Goal: Communication & Community: Answer question/provide support

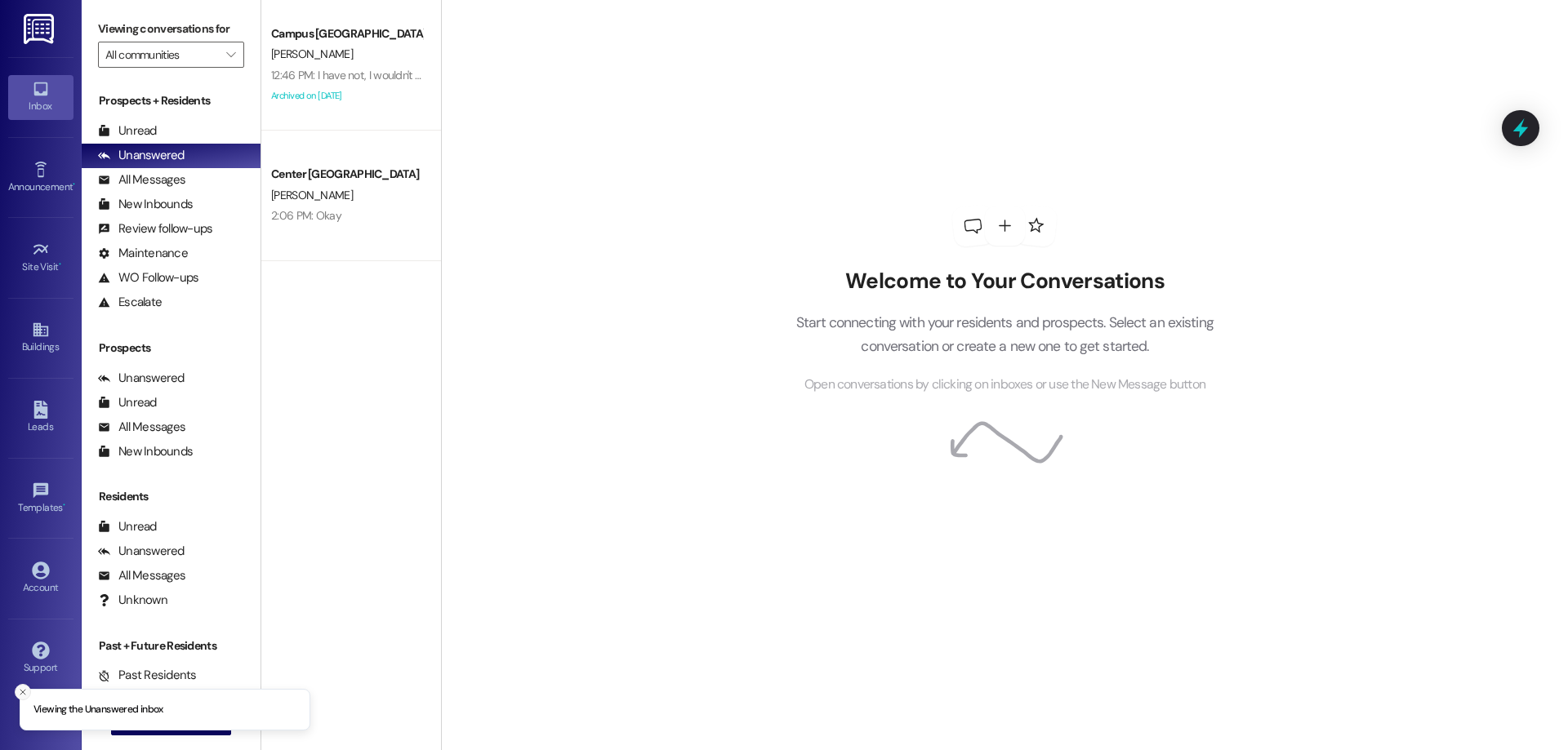
click at [24, 691] on line "Close toast" at bounding box center [23, 693] width 5 height 5
click at [181, 727] on span "New Message" at bounding box center [180, 722] width 67 height 17
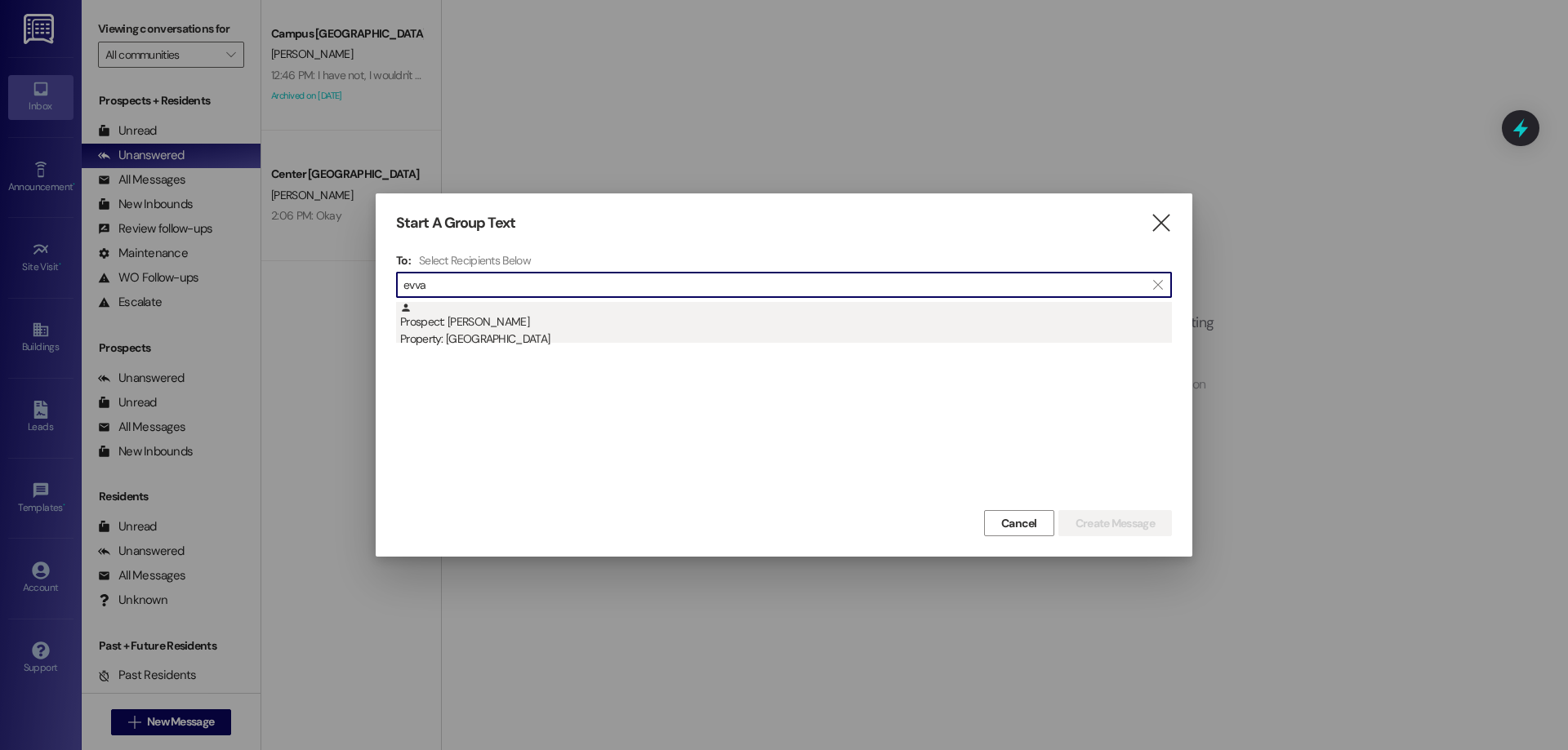
type input "evva"
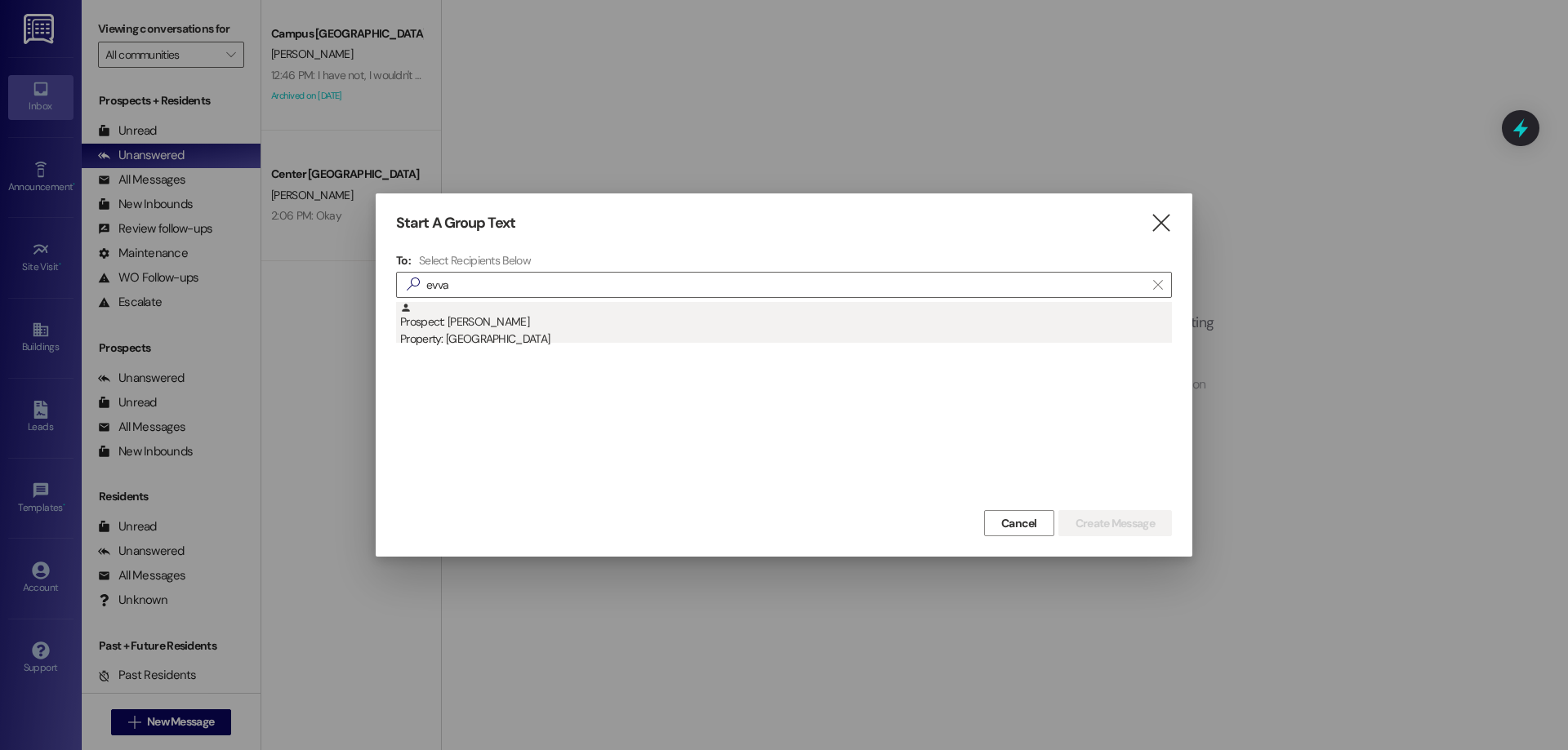
click at [819, 320] on div "Prospect: [PERSON_NAME] Property: Campus Way" at bounding box center [786, 325] width 772 height 46
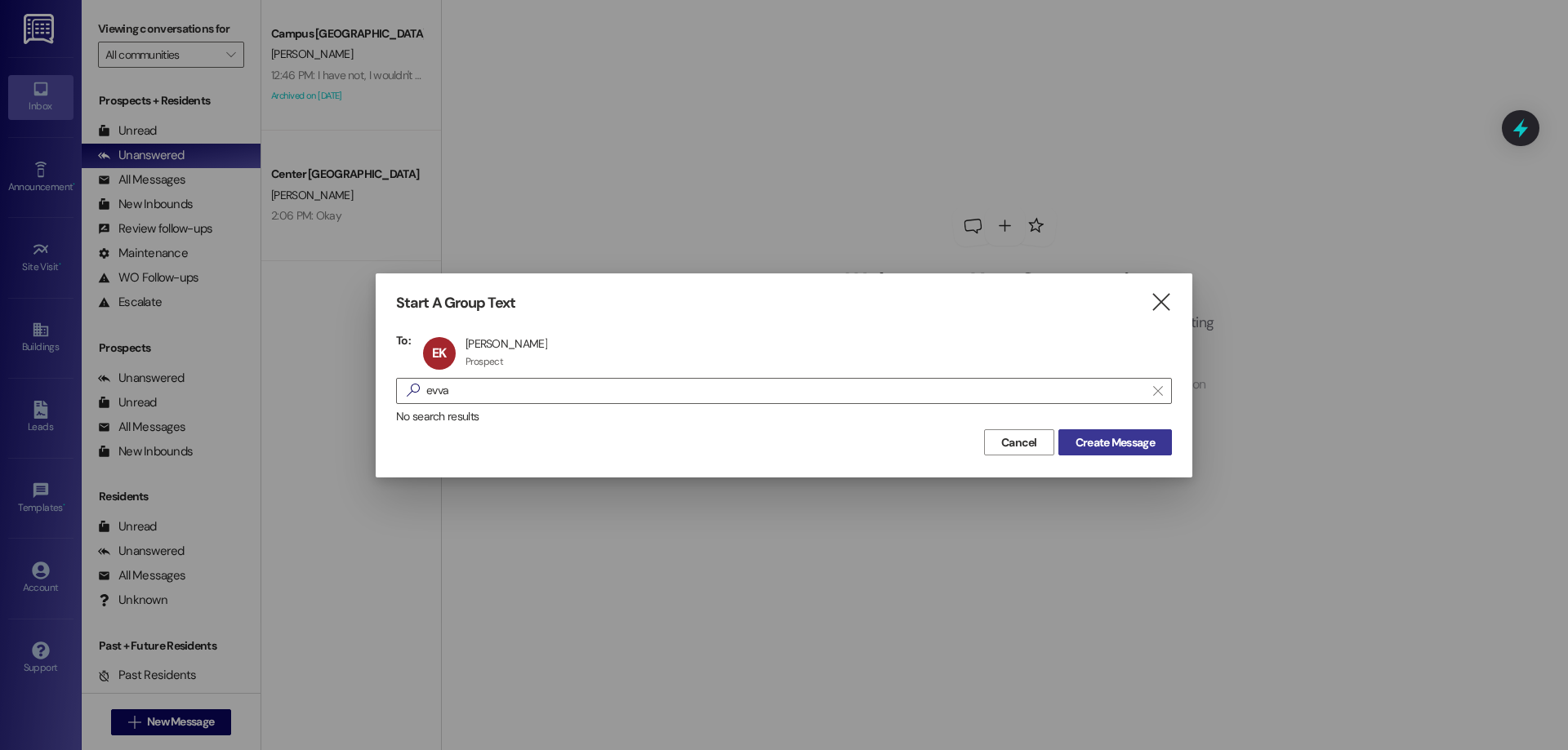
click at [1131, 429] on div "Cancel Create Message" at bounding box center [783, 440] width 776 height 30
click at [1112, 455] on button "Create Message" at bounding box center [1115, 442] width 114 height 26
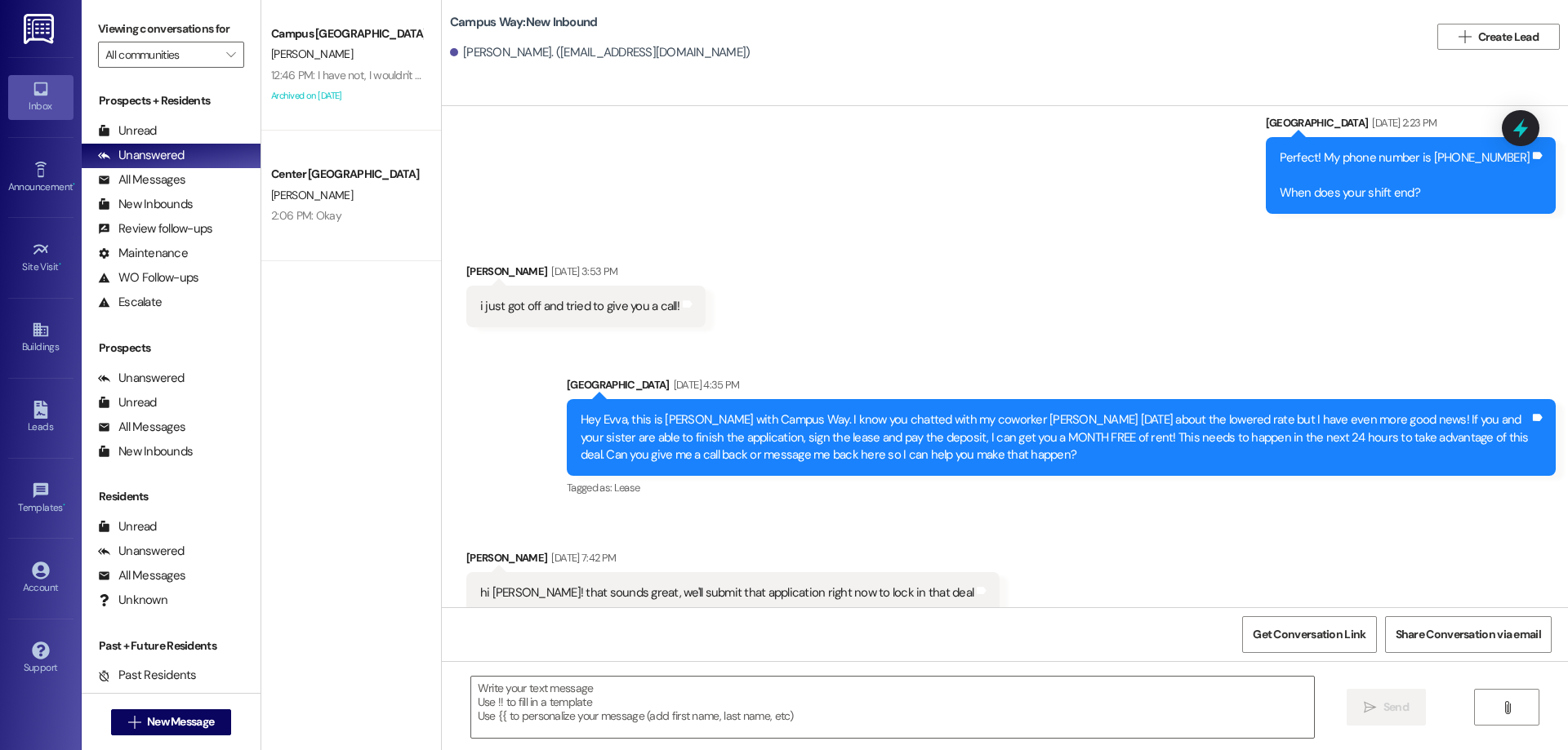
scroll to position [1369, 0]
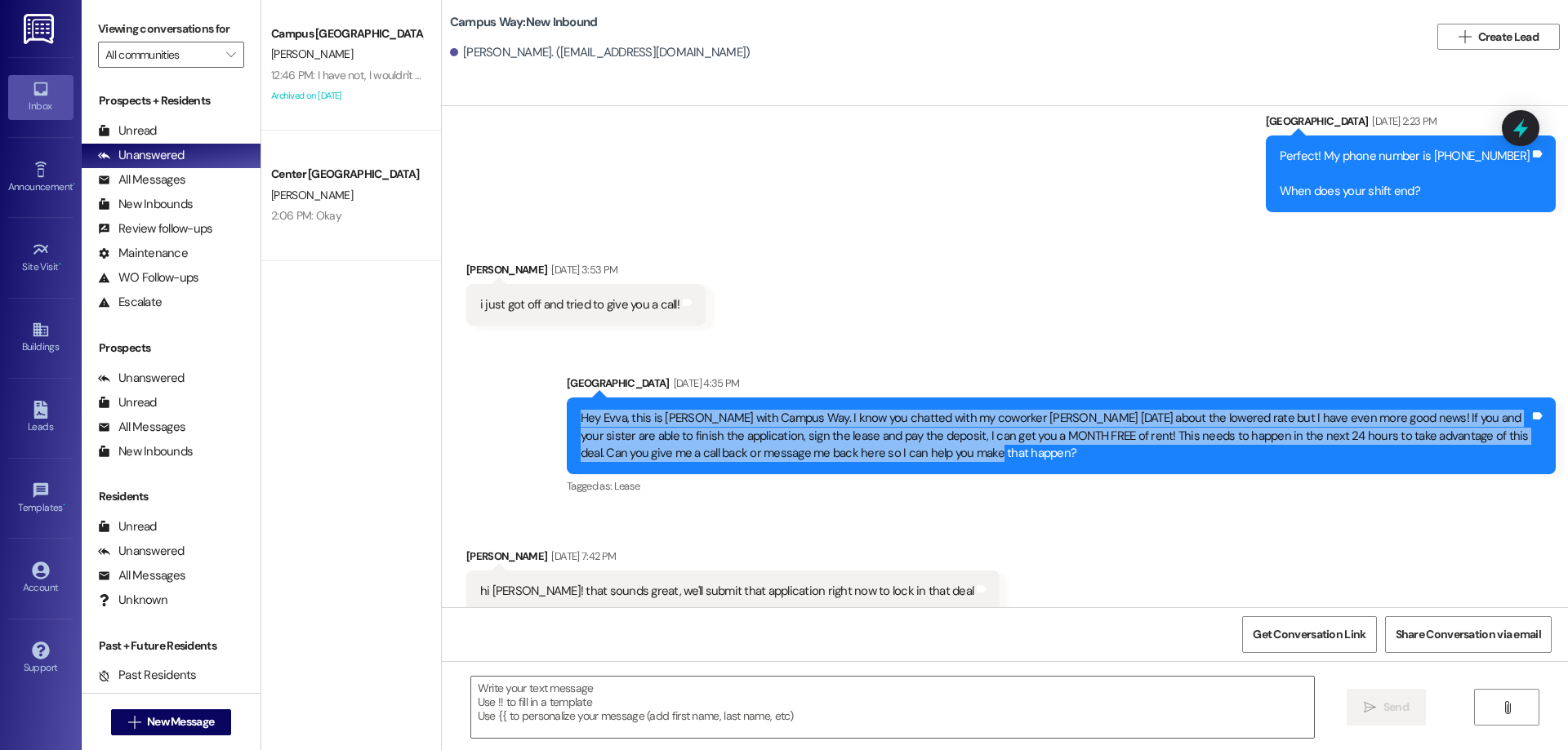
drag, startPoint x: 566, startPoint y: 402, endPoint x: 1009, endPoint y: 444, distance: 445.0
click at [1009, 444] on div "Hey Evva, this is [PERSON_NAME] with Campus Way. I know you chatted with my cow…" at bounding box center [1062, 435] width 989 height 77
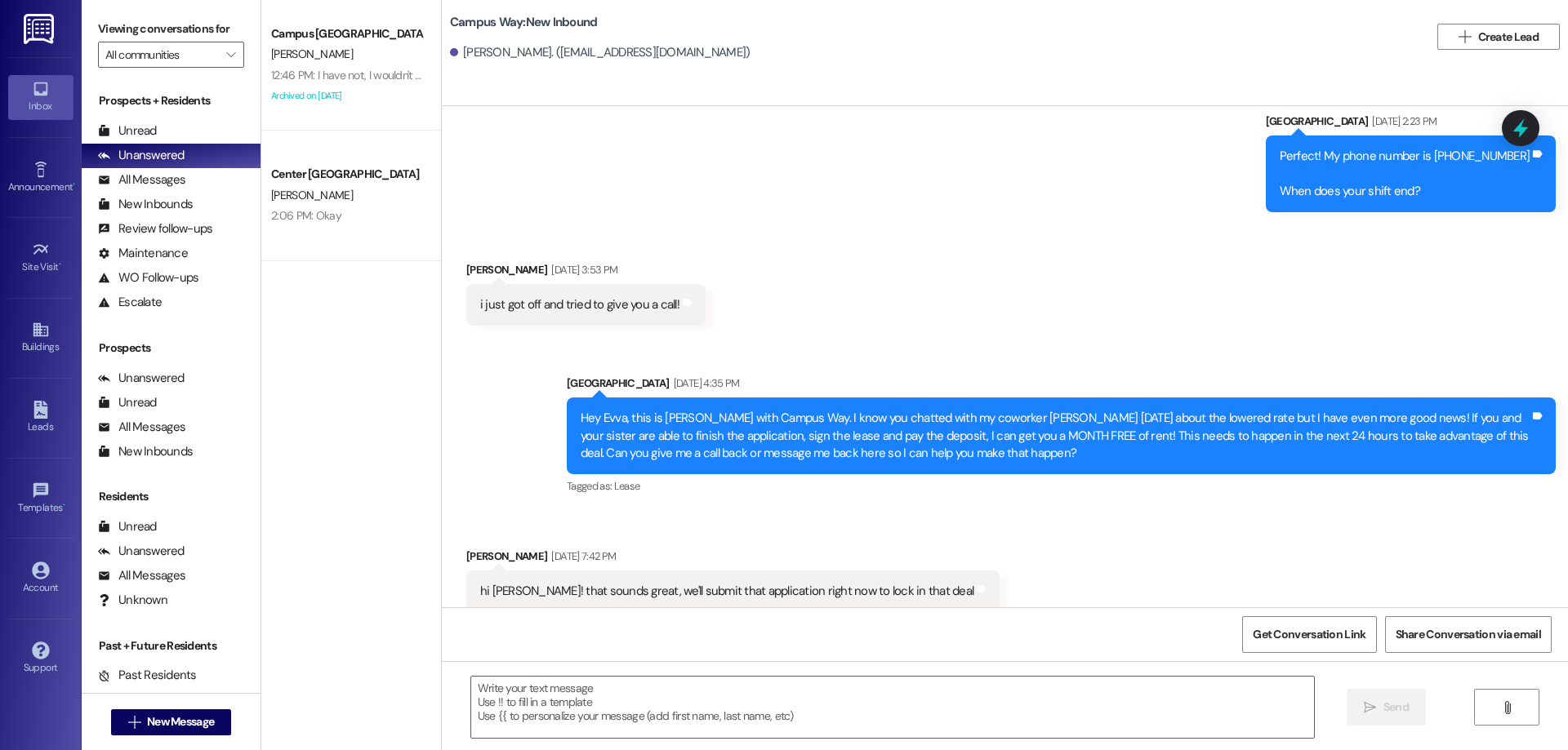
click at [1103, 563] on div "Received via SMS [PERSON_NAME] [DATE] 7:42 PM hi [PERSON_NAME]! that sounds gre…" at bounding box center [1005, 568] width 1127 height 114
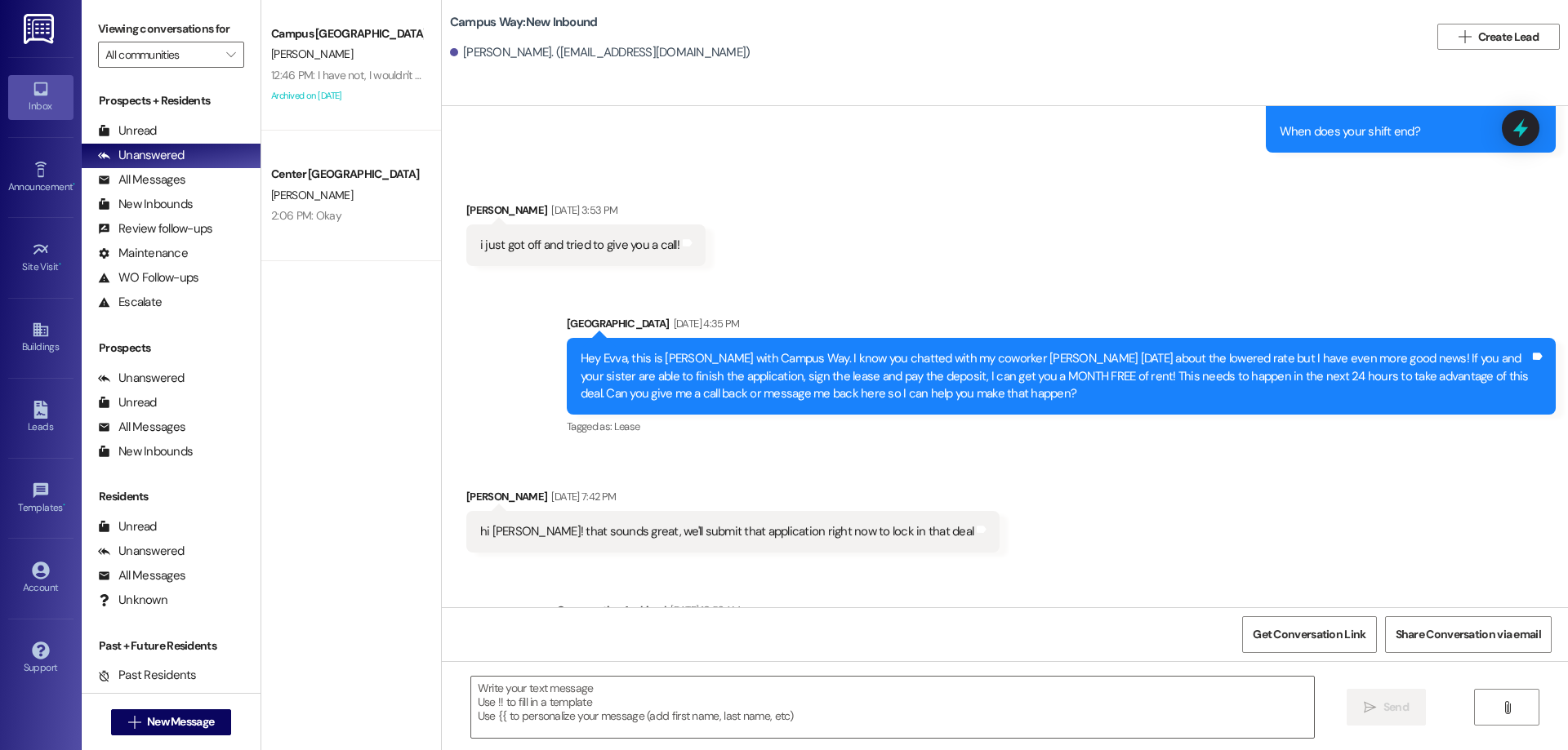
scroll to position [1490, 0]
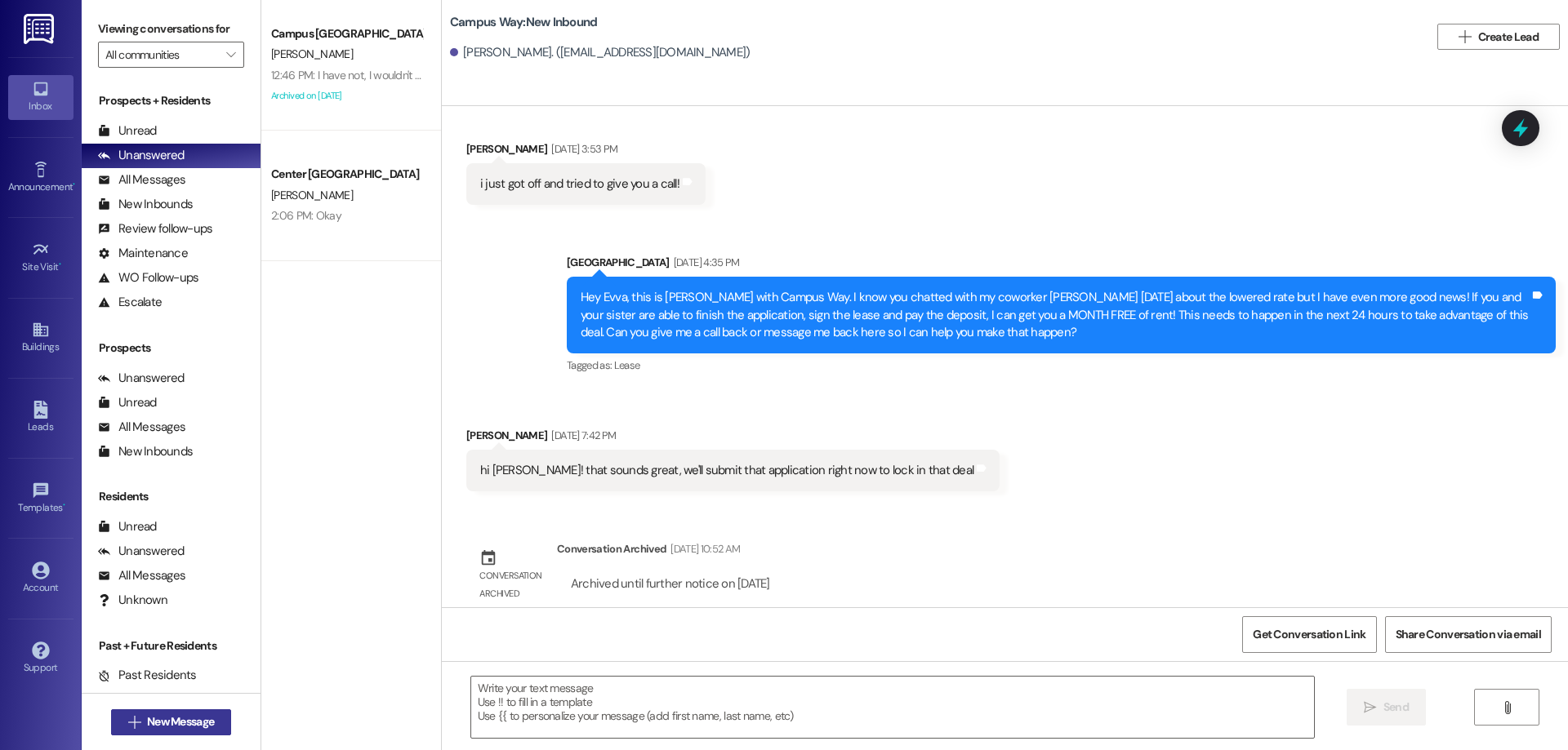
click at [195, 719] on span "New Message" at bounding box center [180, 722] width 67 height 17
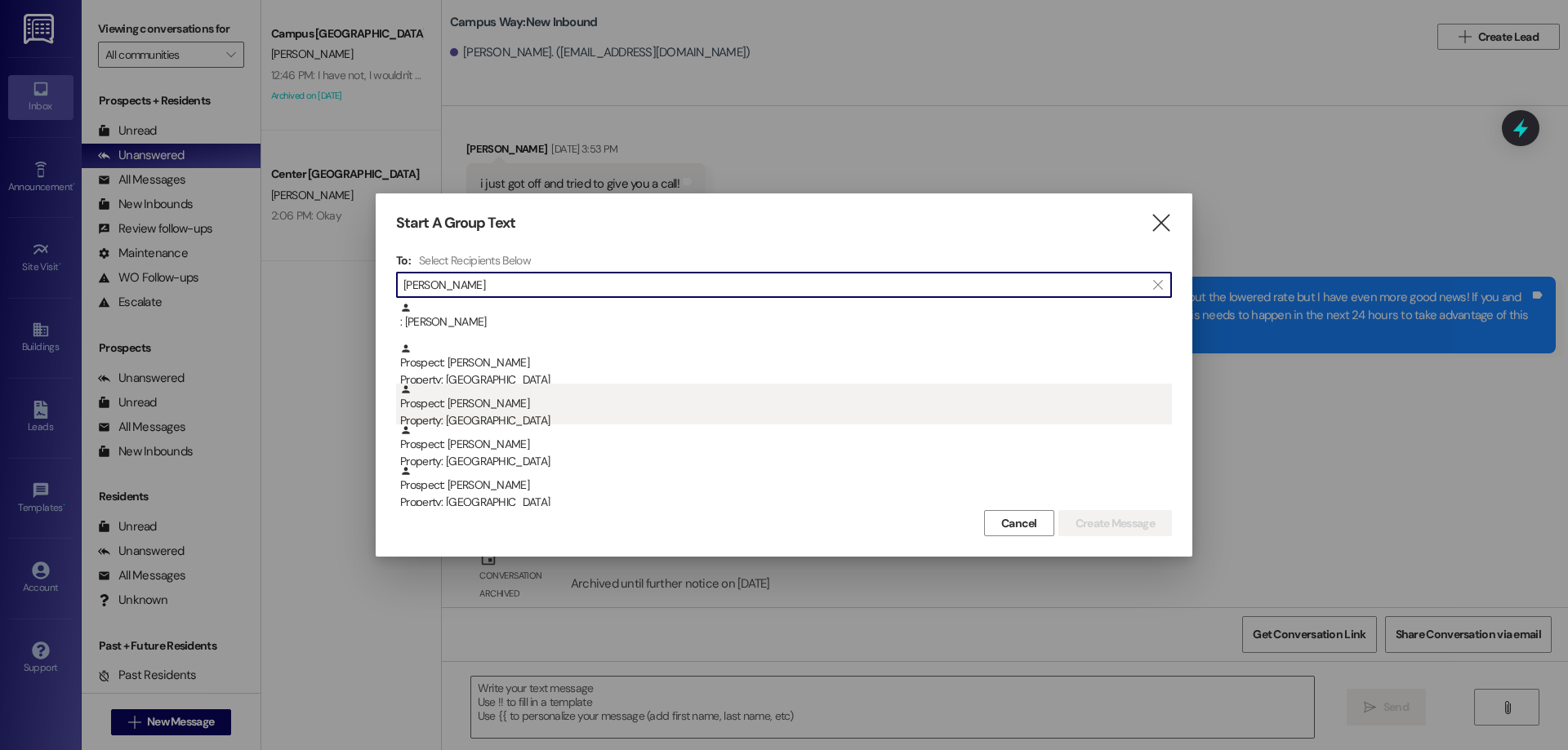
type input "[PERSON_NAME]"
click at [589, 418] on div "Property: [GEOGRAPHIC_DATA]" at bounding box center [786, 421] width 772 height 17
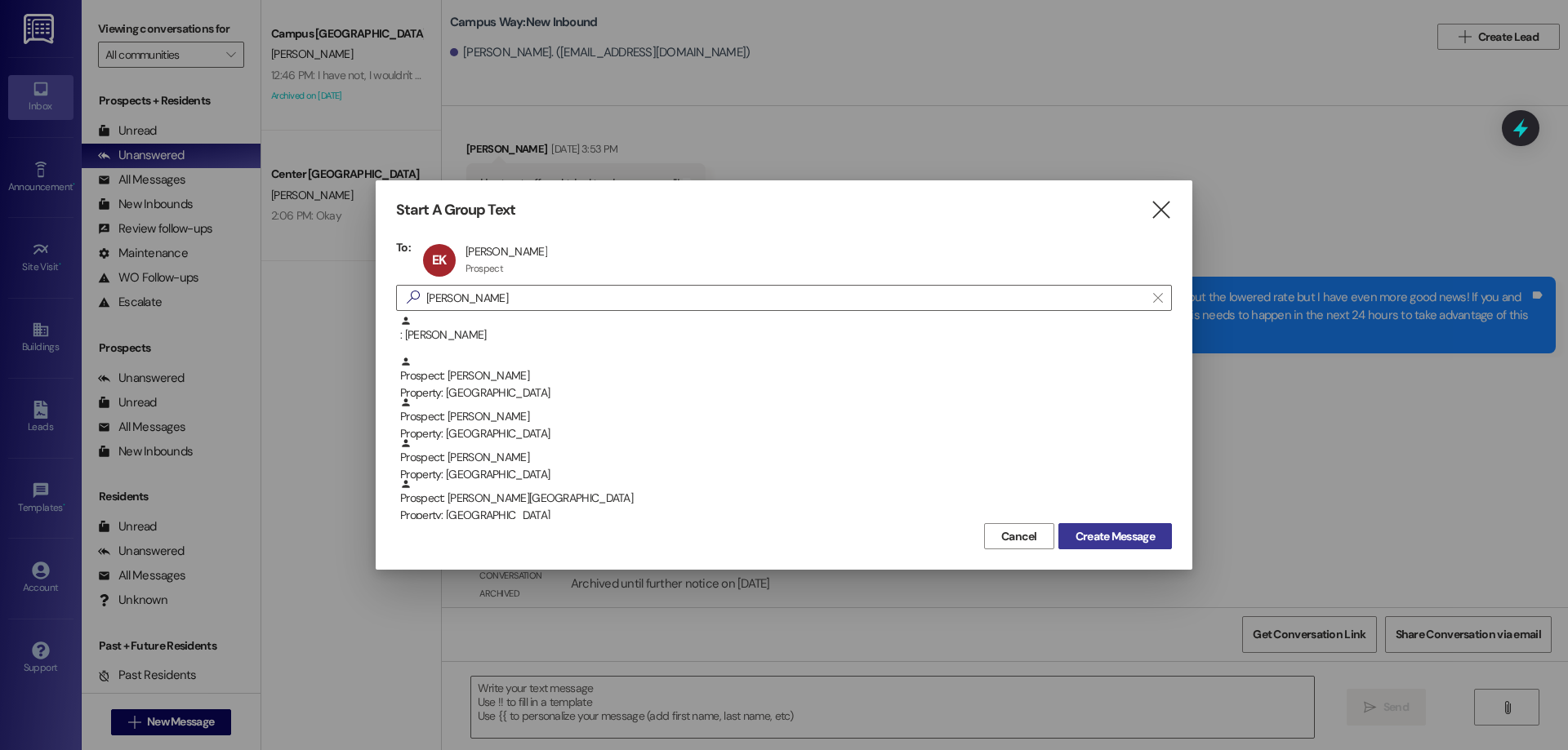
click at [1093, 542] on span "Create Message" at bounding box center [1116, 537] width 79 height 17
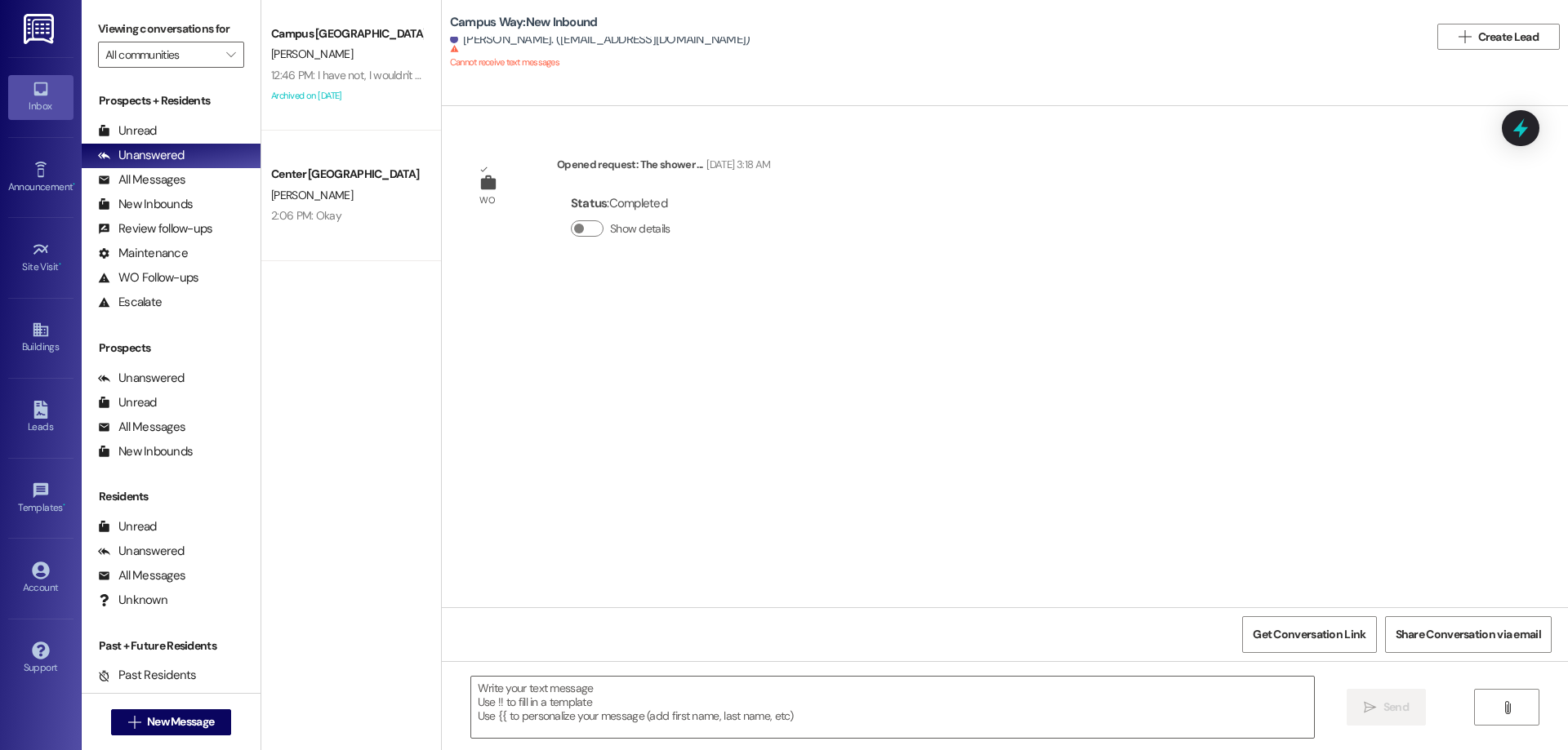
scroll to position [0, 0]
click at [217, 723] on button " New Message" at bounding box center [171, 722] width 121 height 26
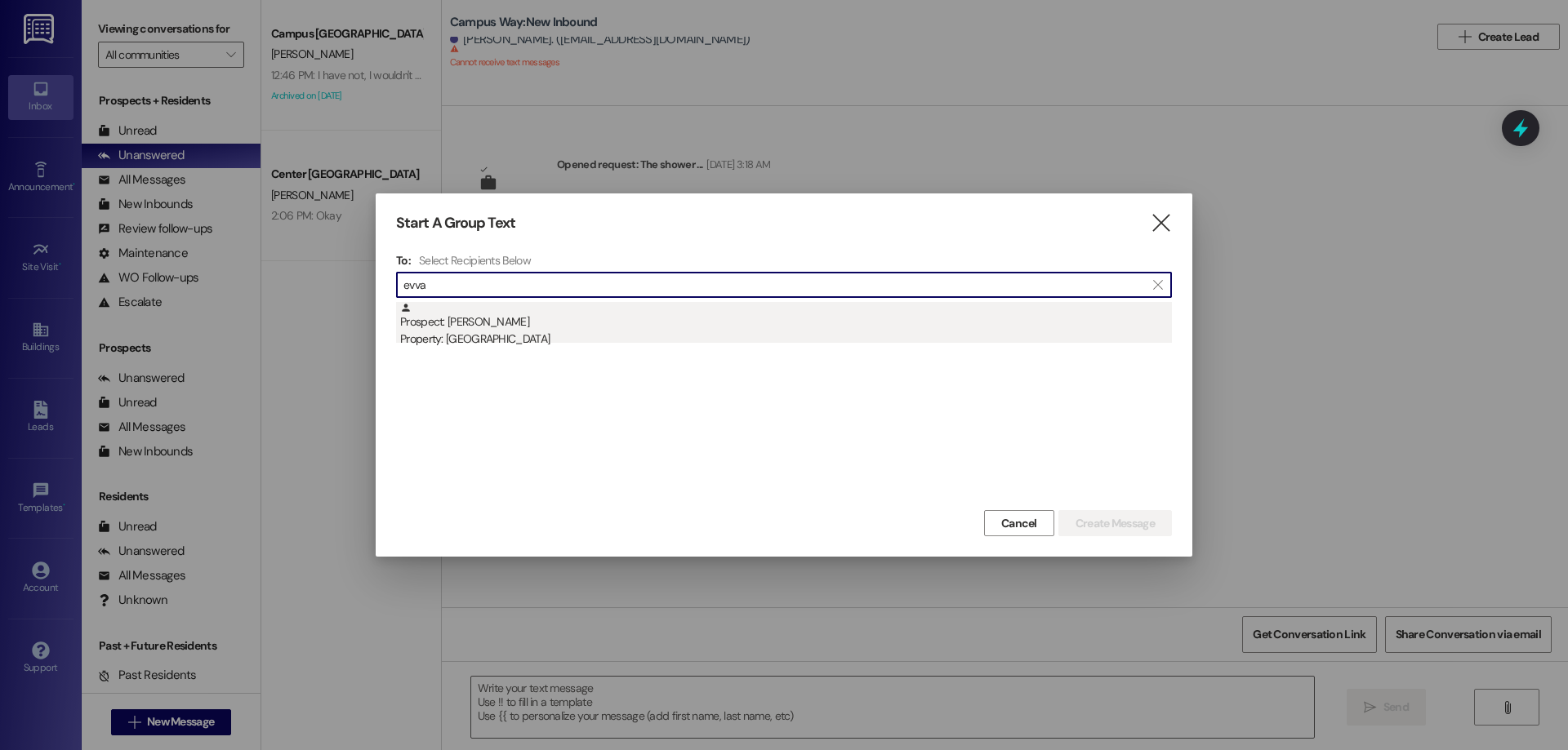
type input "evva"
click at [717, 329] on div "Prospect: [PERSON_NAME] Property: Campus Way" at bounding box center [786, 325] width 772 height 46
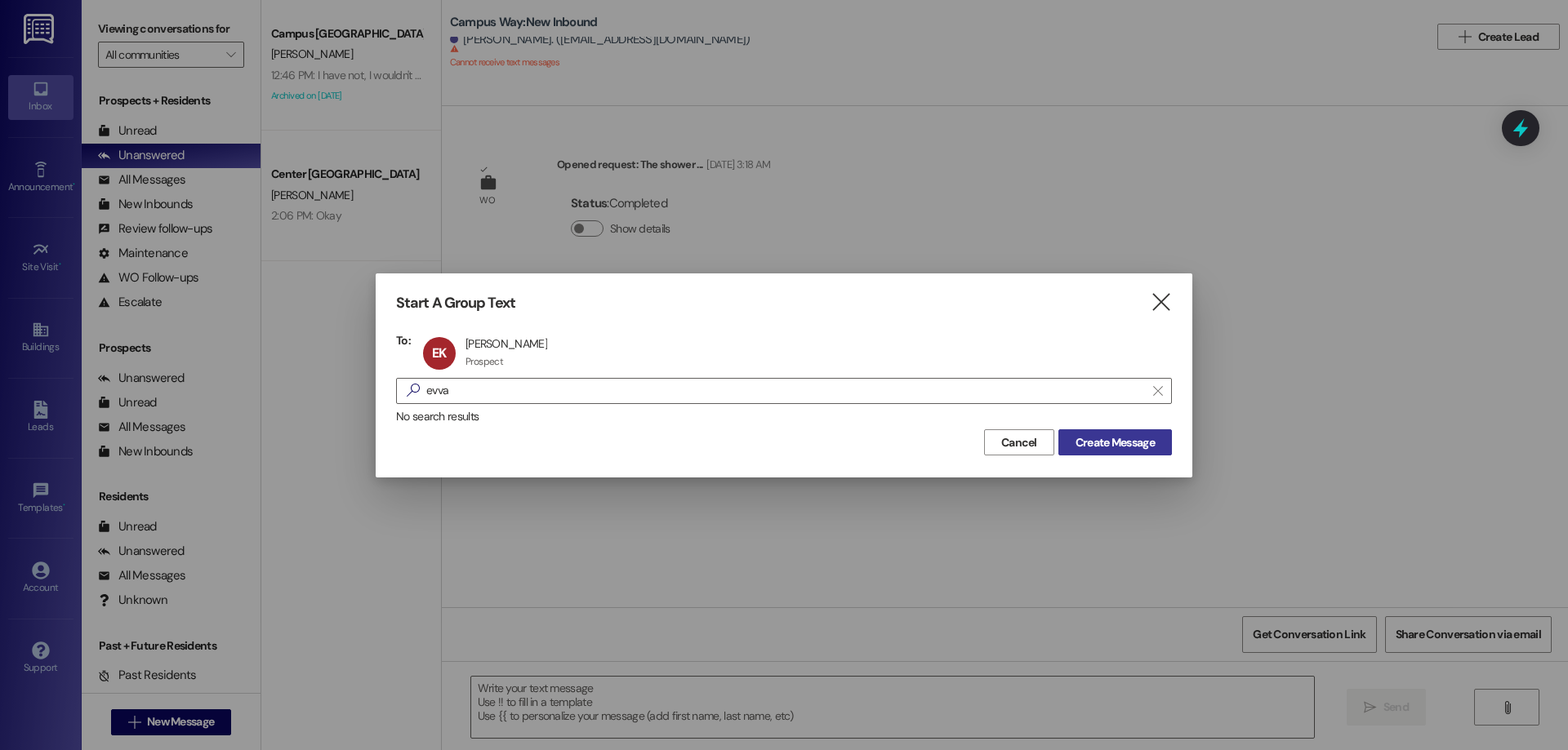
click at [1134, 436] on span "Create Message" at bounding box center [1116, 443] width 79 height 17
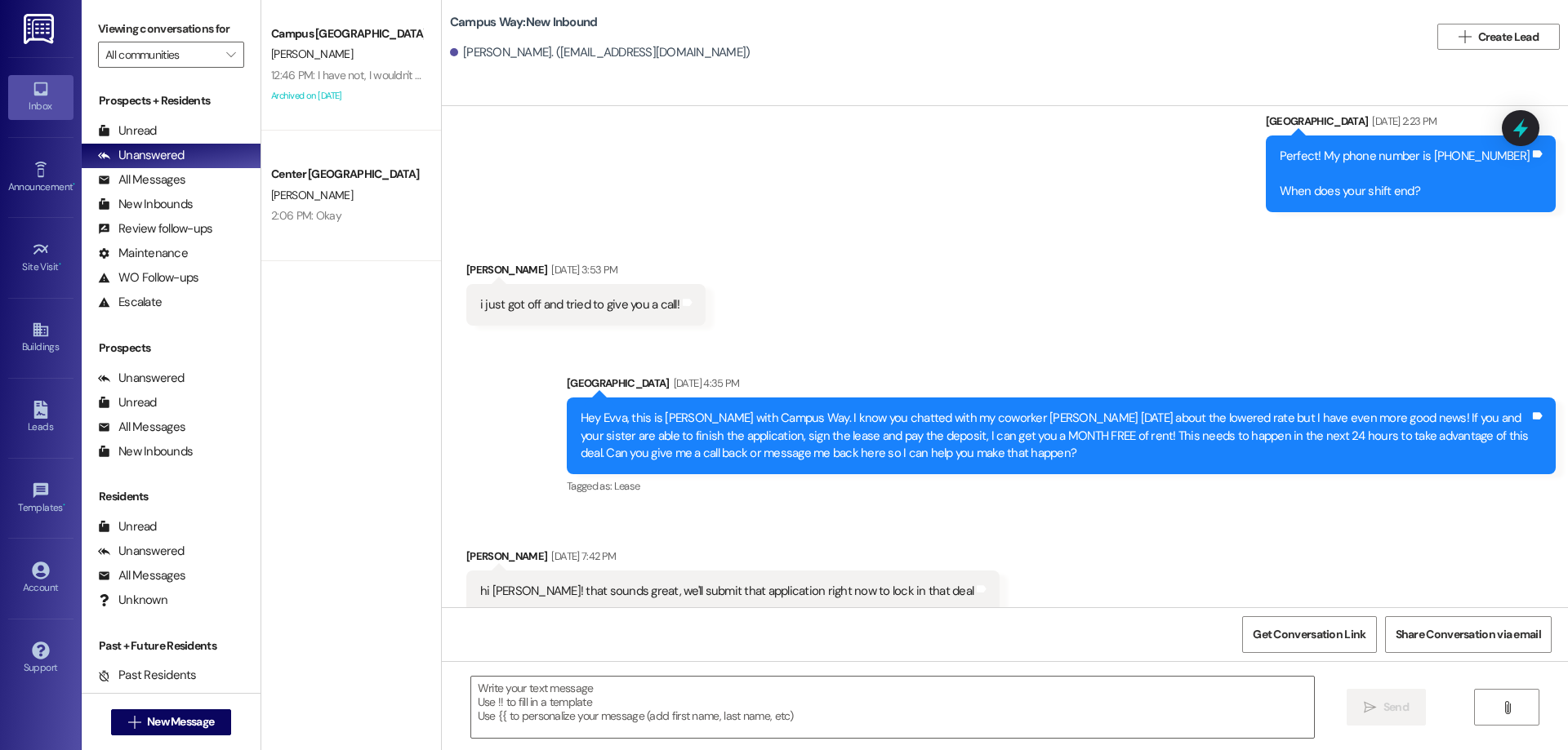
scroll to position [1490, 0]
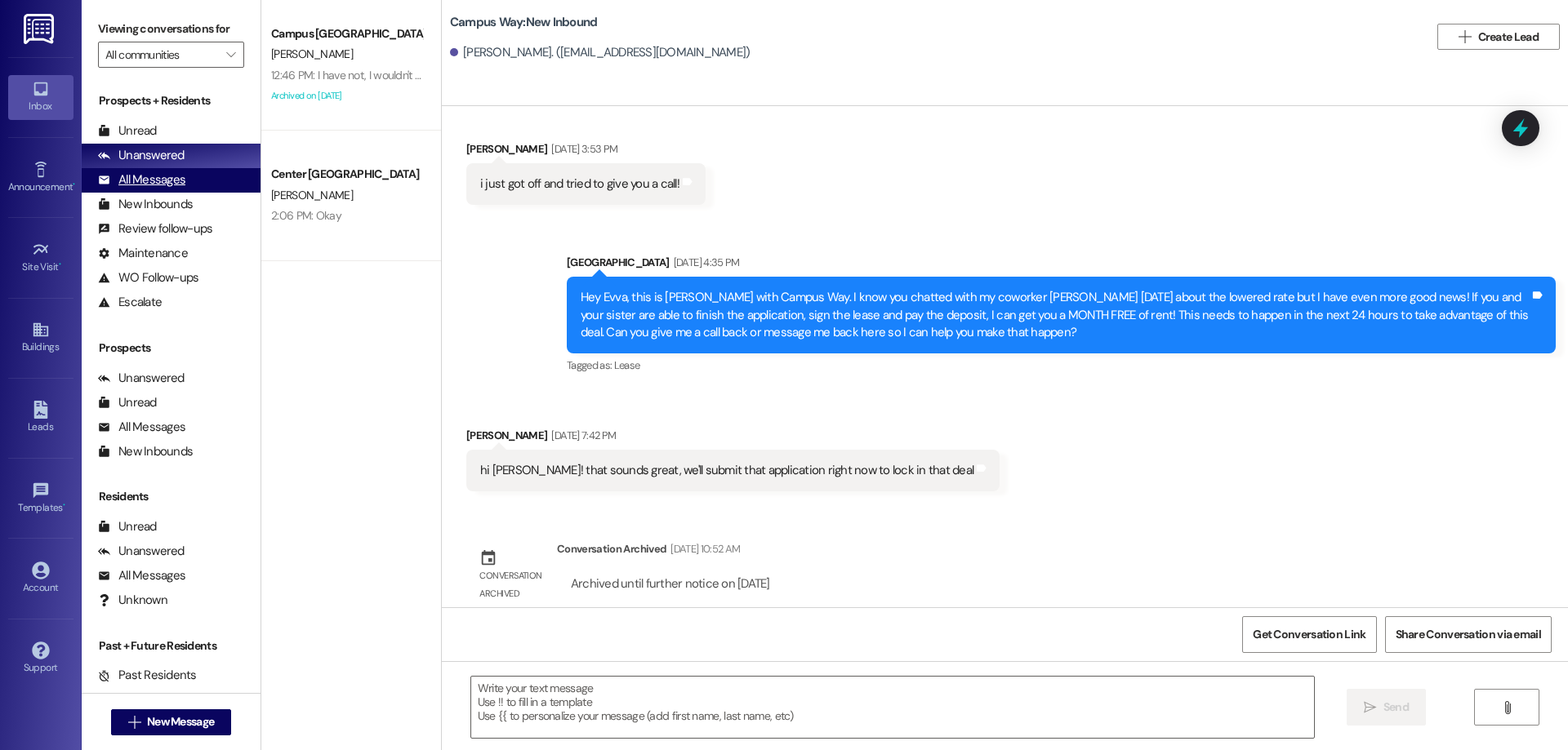
click at [187, 184] on div "All Messages (undefined)" at bounding box center [171, 180] width 179 height 24
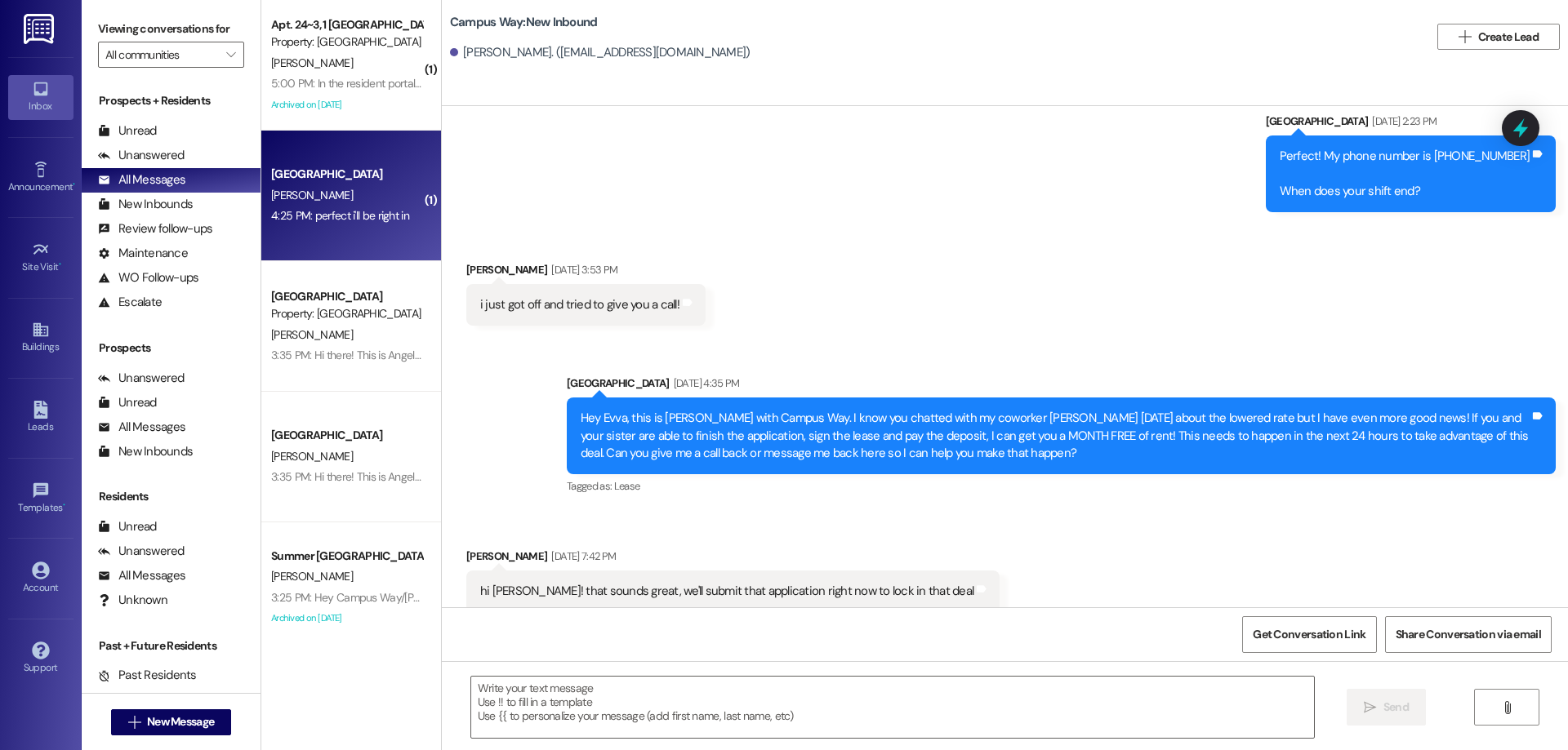
click at [349, 193] on div "[PERSON_NAME]" at bounding box center [346, 196] width 154 height 20
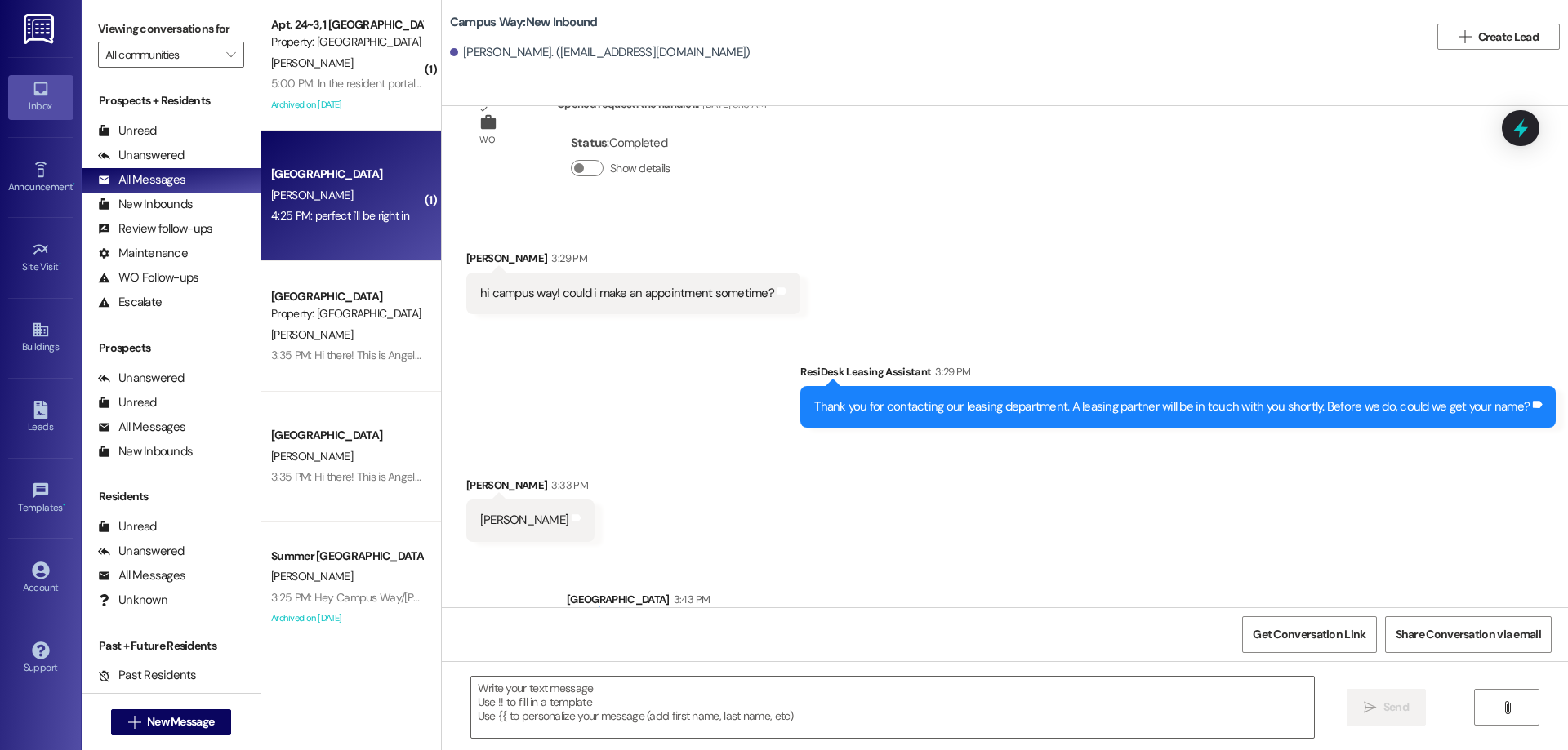
scroll to position [408, 0]
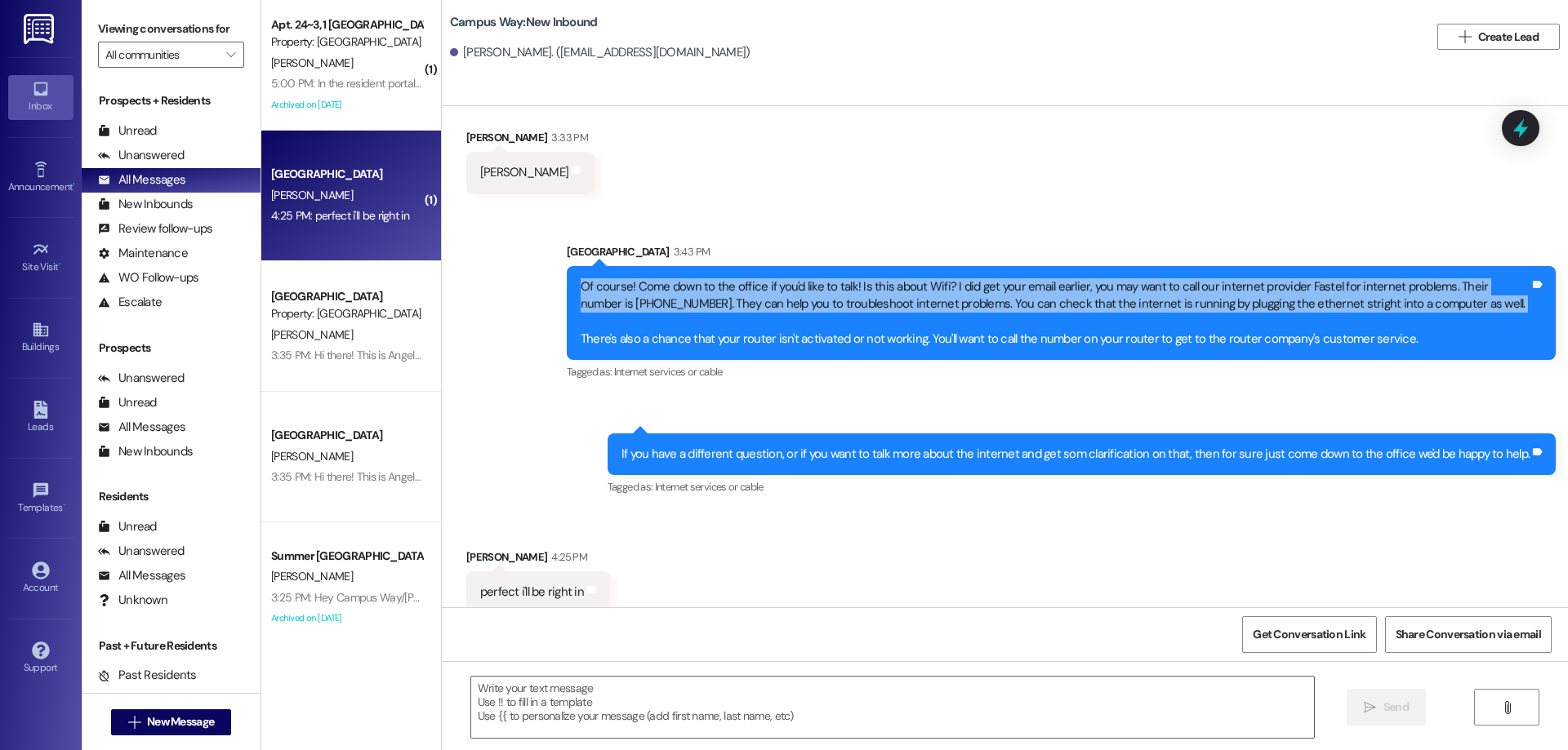
drag, startPoint x: 564, startPoint y: 286, endPoint x: 1175, endPoint y: 316, distance: 611.7
click at [1175, 316] on div "Of course! Come down to the office if you'd like to talk! Is this about Wifi? I…" at bounding box center [1062, 313] width 989 height 94
click at [1126, 316] on div "Of course! Come down to the office if you'd like to talk! Is this about Wifi? I…" at bounding box center [1055, 313] width 949 height 70
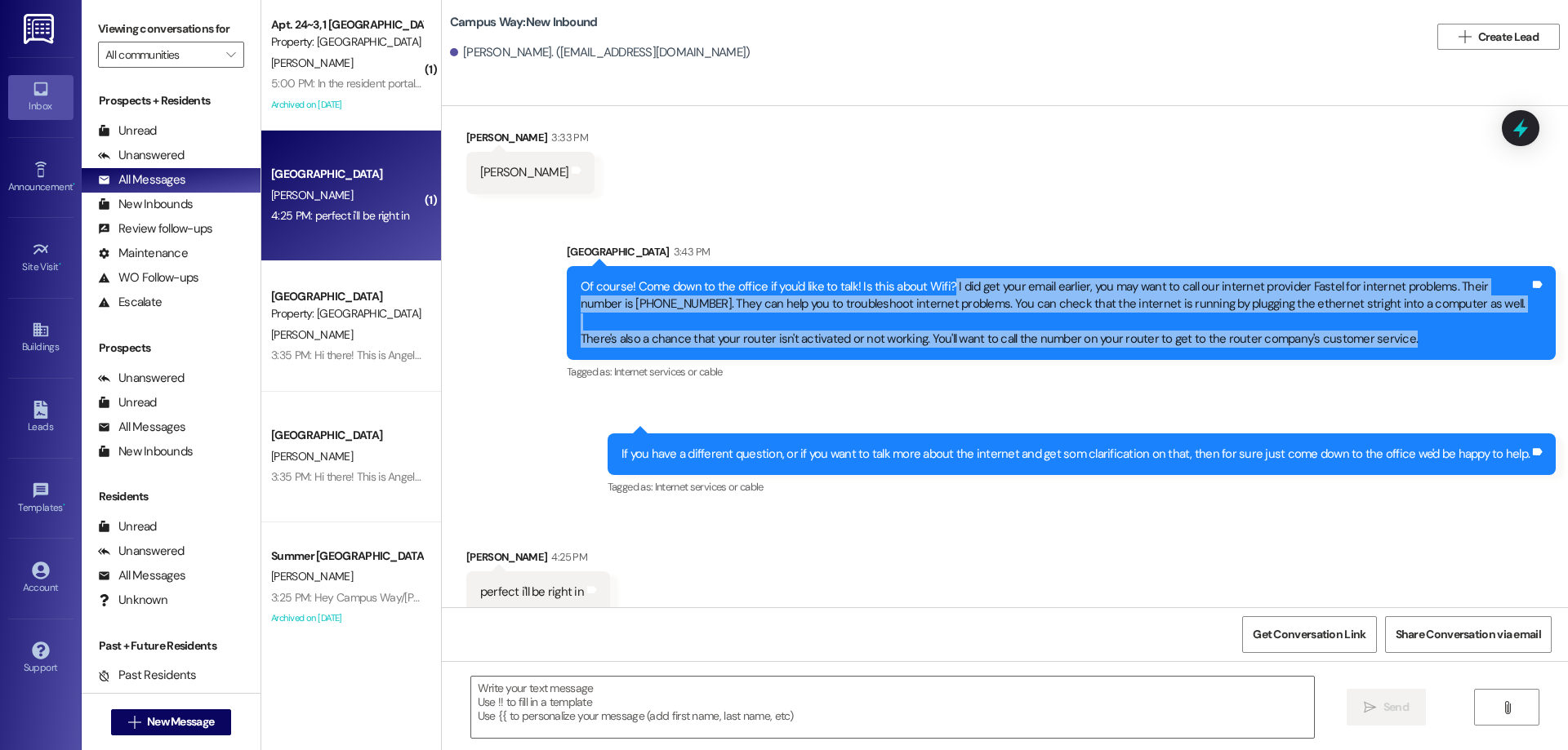
drag, startPoint x: 934, startPoint y: 287, endPoint x: 1457, endPoint y: 343, distance: 526.0
click at [1457, 343] on div "Of course! Come down to the office if you'd like to talk! Is this about Wifi? I…" at bounding box center [1055, 313] width 949 height 70
copy div "I did get your email earlier, you may want to call our internet provider Fastel…"
